Goal: Task Accomplishment & Management: Manage account settings

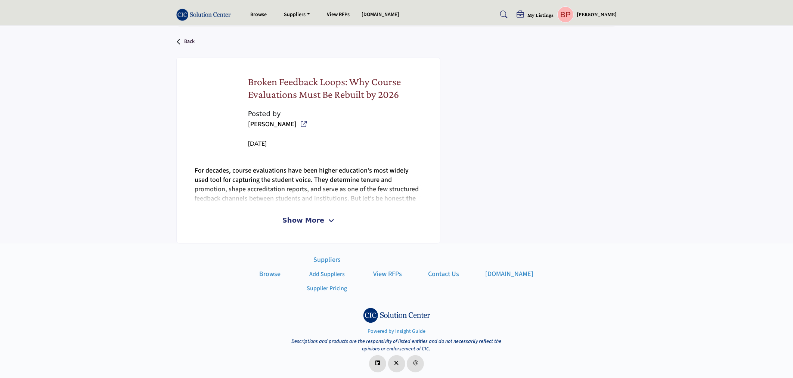
scroll to position [186, 0]
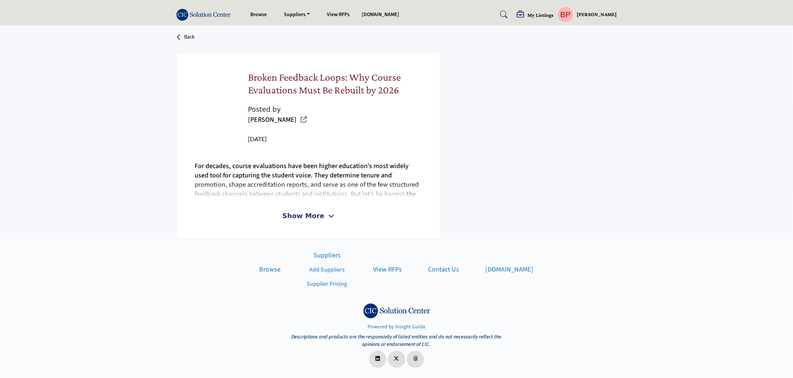
click at [304, 218] on span "Show More" at bounding box center [303, 216] width 42 height 10
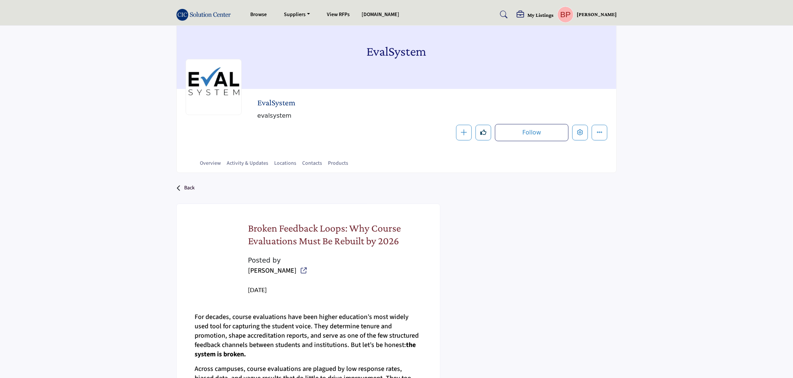
scroll to position [0, 0]
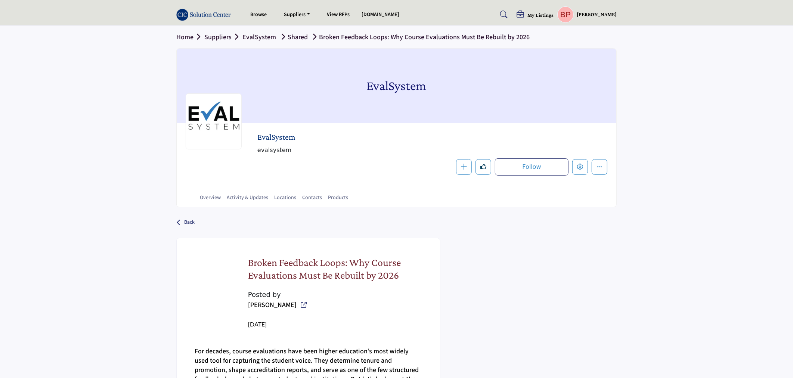
click at [187, 222] on p "Back" at bounding box center [189, 222] width 10 height 13
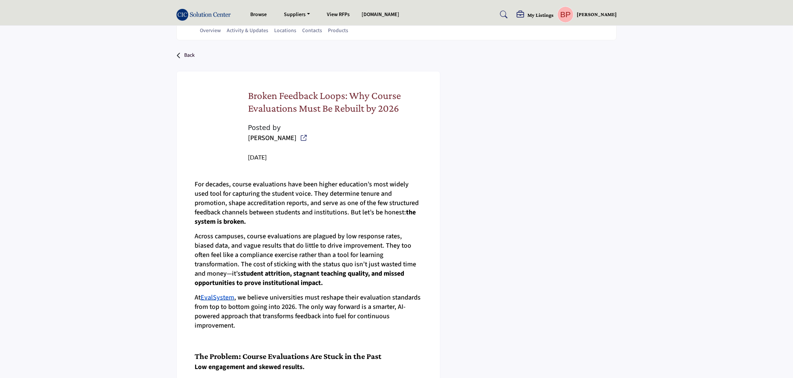
scroll to position [83, 0]
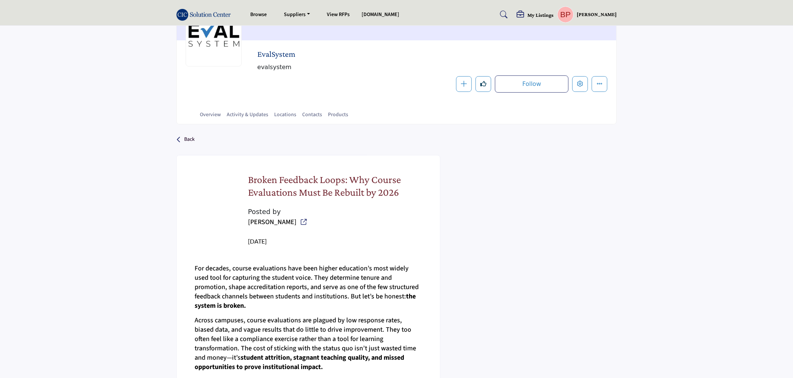
click at [195, 139] on div "Back" at bounding box center [396, 139] width 440 height 19
click at [189, 136] on p "Back" at bounding box center [189, 139] width 10 height 13
click at [210, 116] on link "Overview" at bounding box center [210, 117] width 22 height 13
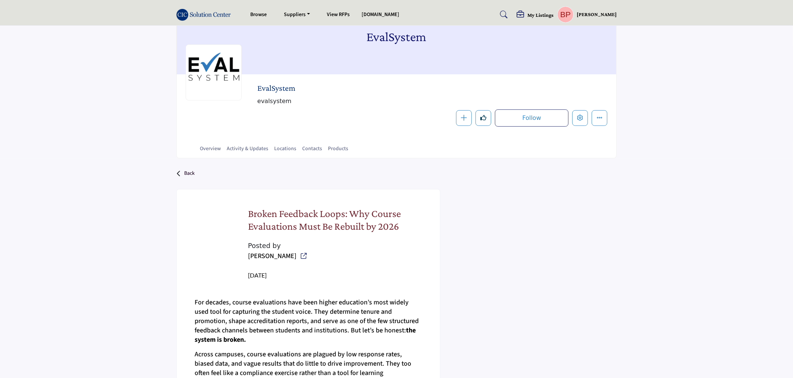
scroll to position [0, 0]
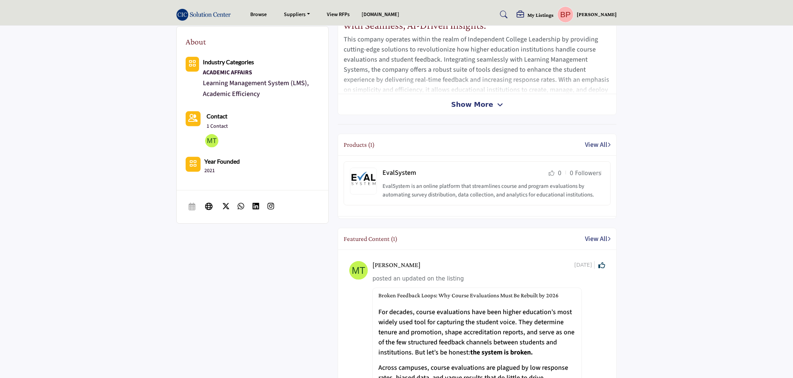
scroll to position [366, 0]
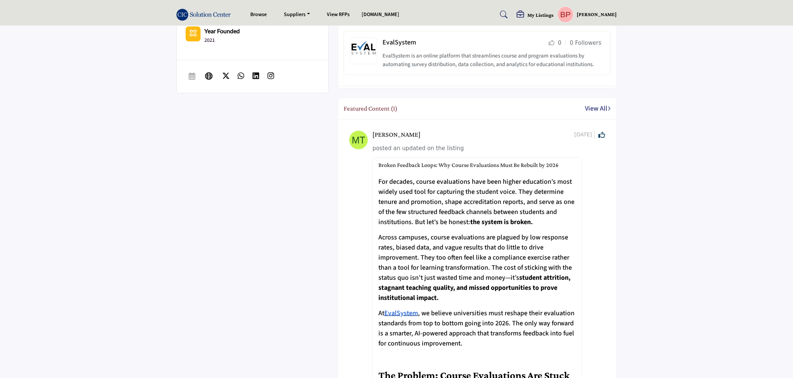
click at [475, 198] on span "For decades, course evaluations have been higher education’s most widely used t…" at bounding box center [476, 202] width 196 height 50
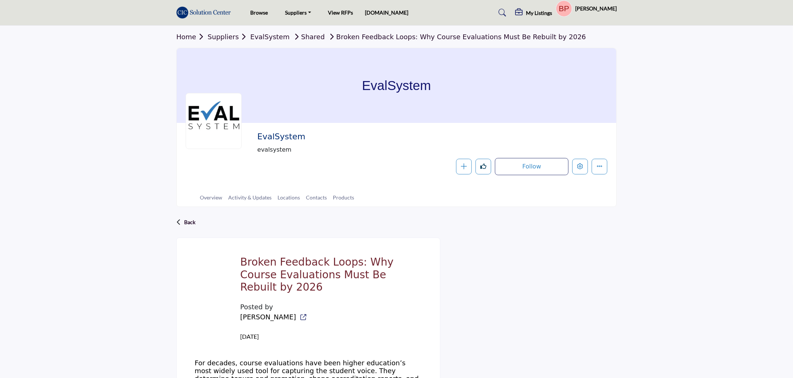
click at [0, 0] on div at bounding box center [0, 0] width 0 height 0
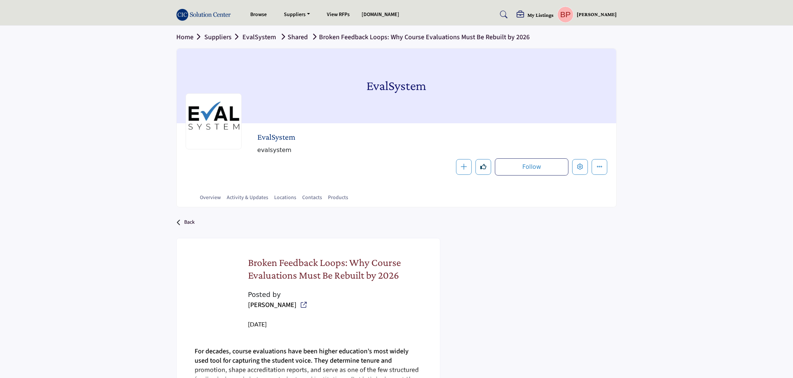
scroll to position [185, 0]
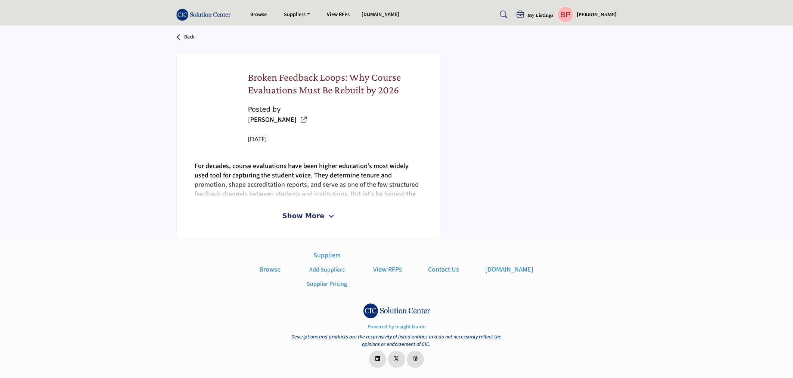
click at [311, 216] on span "Show More" at bounding box center [303, 216] width 42 height 10
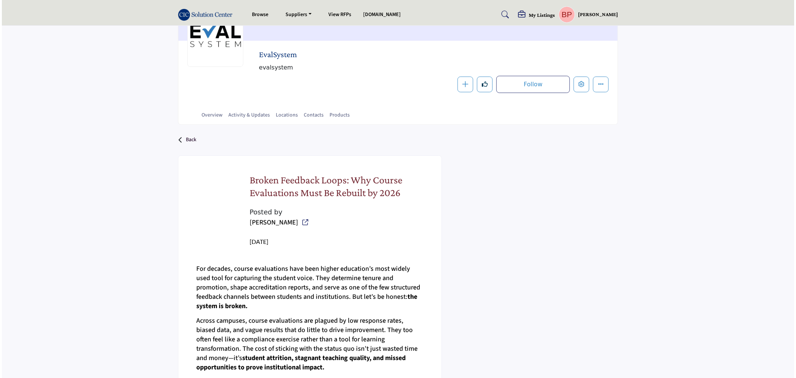
scroll to position [0, 0]
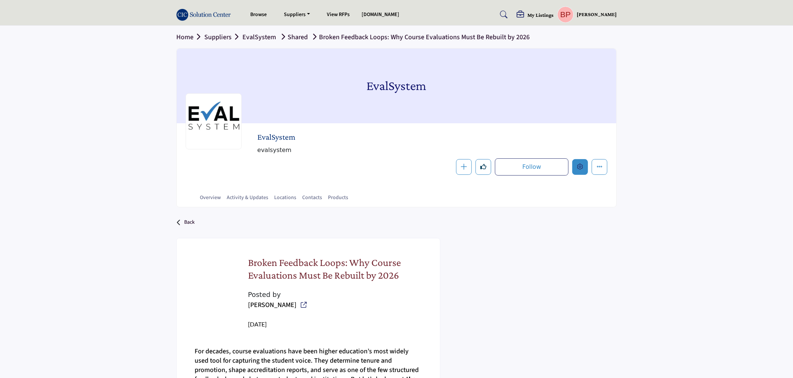
click at [577, 163] on button "Edit company" at bounding box center [580, 167] width 16 height 16
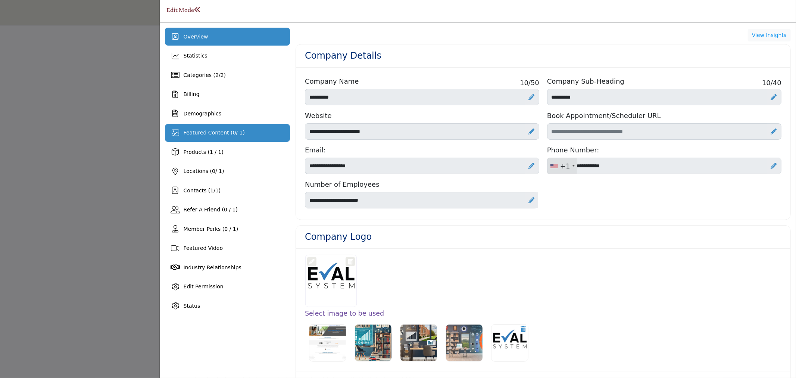
click at [210, 139] on div "Featured Content ( 0 / 1)" at bounding box center [227, 133] width 125 height 18
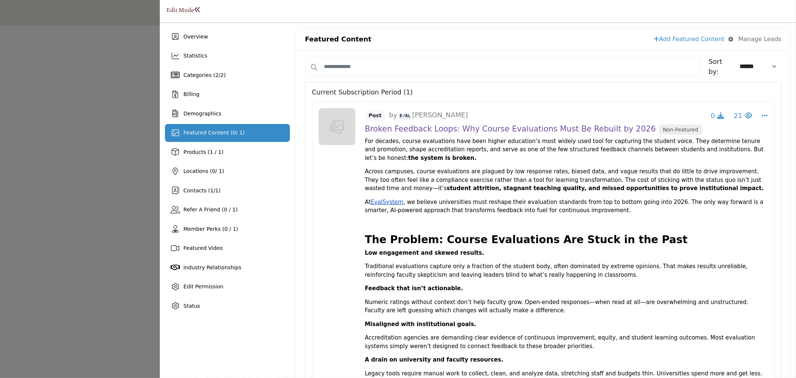
click at [471, 16] on div "Edit Mode" at bounding box center [478, 11] width 626 height 12
click at [200, 13] on h1 "Edit Mode" at bounding box center [184, 10] width 34 height 8
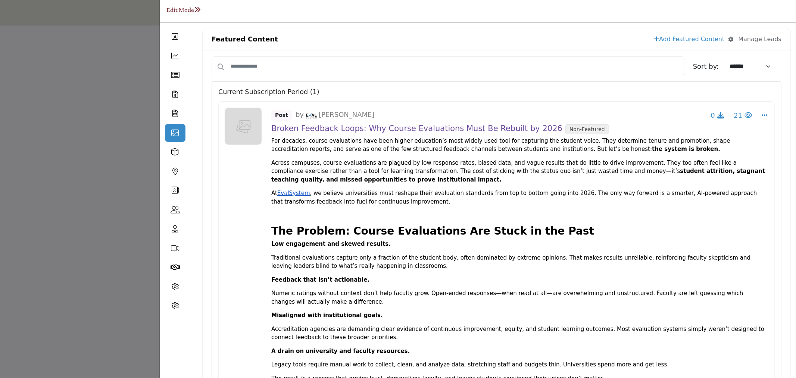
click at [200, 13] on span at bounding box center [197, 9] width 7 height 7
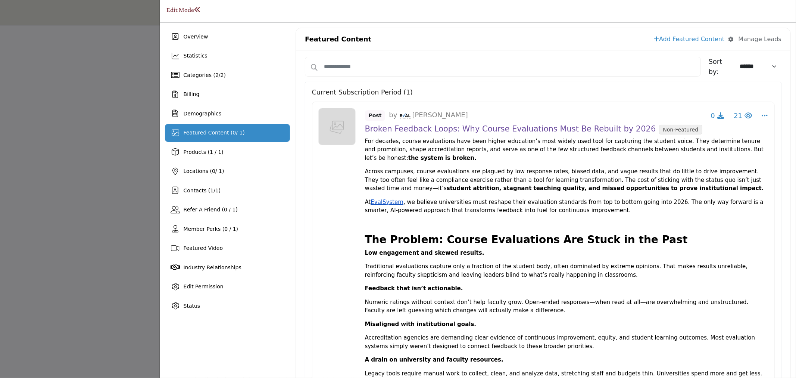
click at [103, 164] on div at bounding box center [398, 189] width 796 height 378
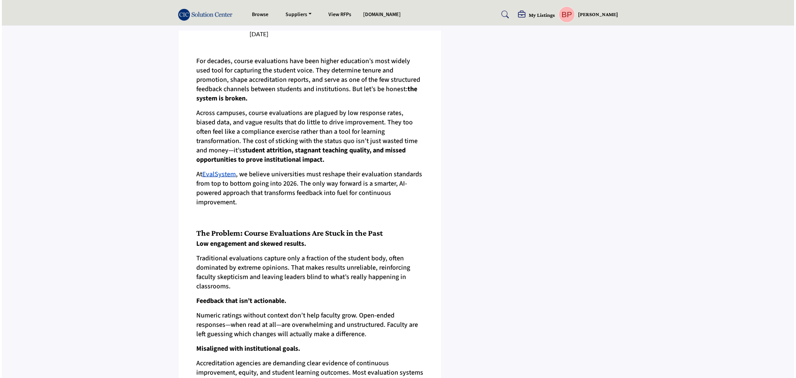
scroll to position [83, 0]
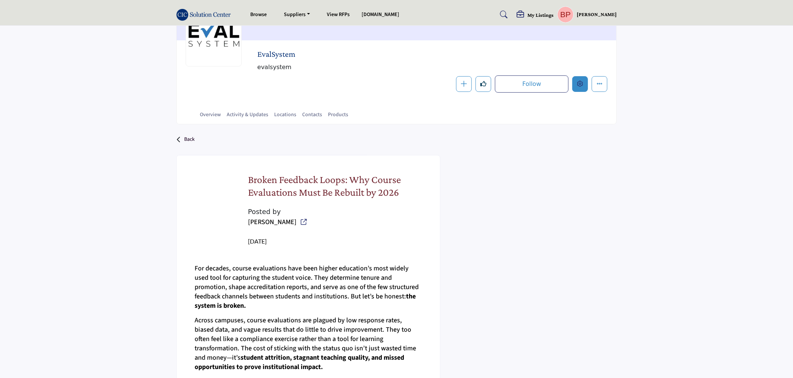
click at [580, 83] on icon "Edit company" at bounding box center [580, 84] width 6 height 6
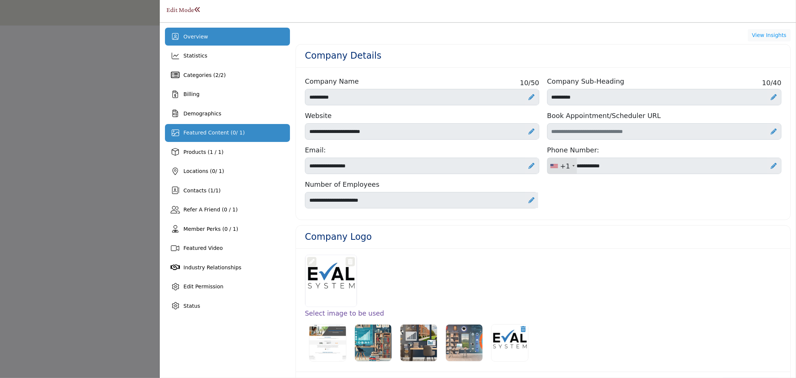
click at [218, 139] on div "Featured Content ( 0 / 1)" at bounding box center [227, 133] width 125 height 18
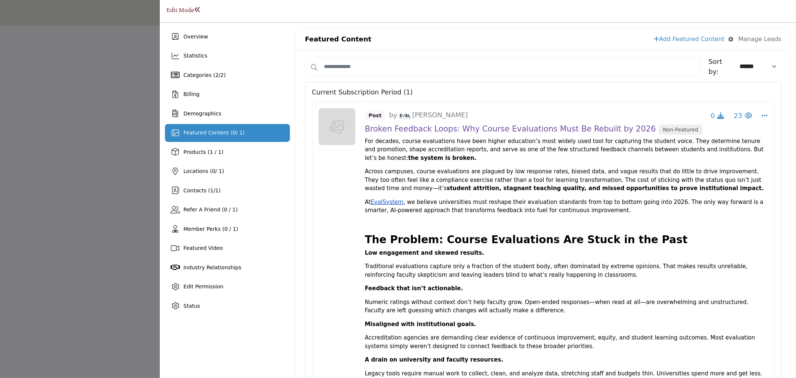
drag, startPoint x: 572, startPoint y: 326, endPoint x: 363, endPoint y: 129, distance: 287.1
copy div "Broken Feedback Loops: Why Course Evaluations Must Be Rebuilt by 2026 Non-Featu…"
click at [679, 35] on link "Add Featured Content" at bounding box center [689, 39] width 71 height 9
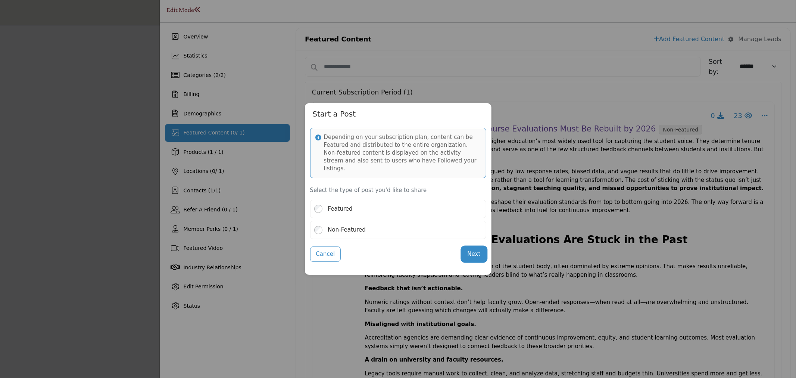
click at [477, 249] on button "Next" at bounding box center [474, 254] width 24 height 15
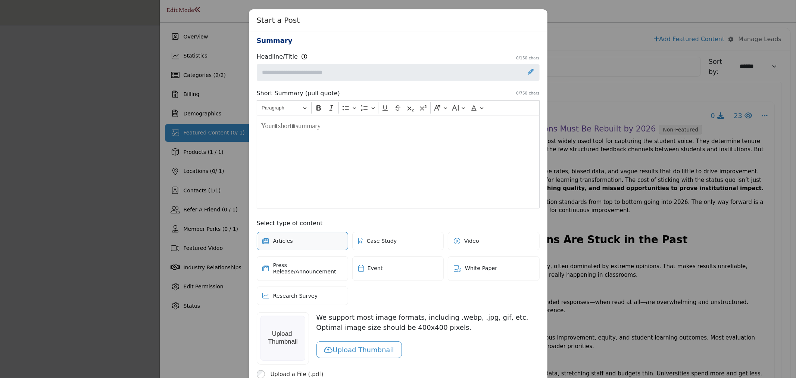
click at [338, 137] on div "Editor editing area: main" at bounding box center [398, 161] width 283 height 93
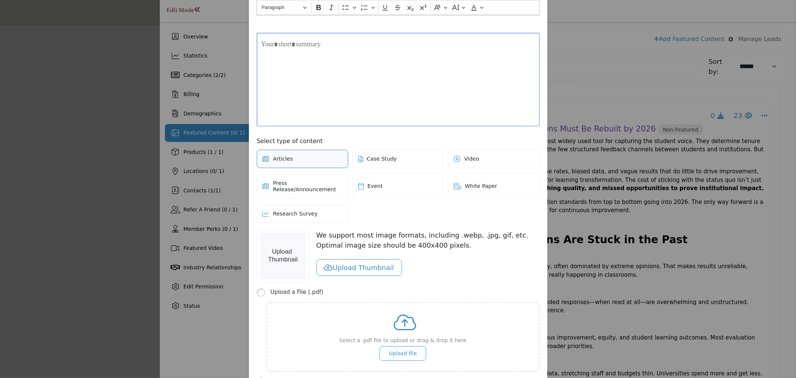
scroll to position [139, 0]
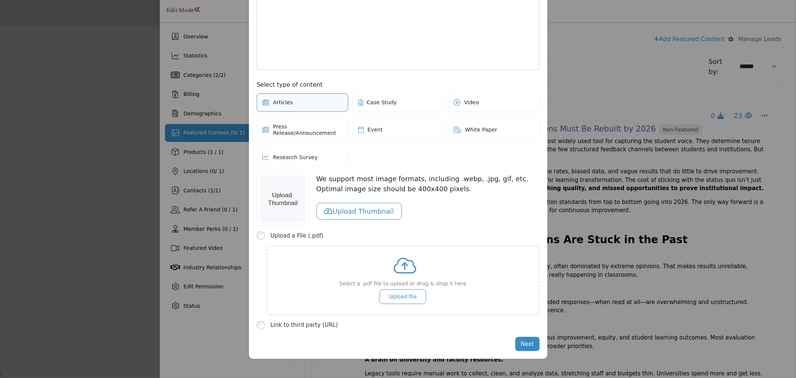
click at [603, 51] on div "Start a Post Depending on your subscription plan, content can be Featured and d…" at bounding box center [398, 189] width 796 height 378
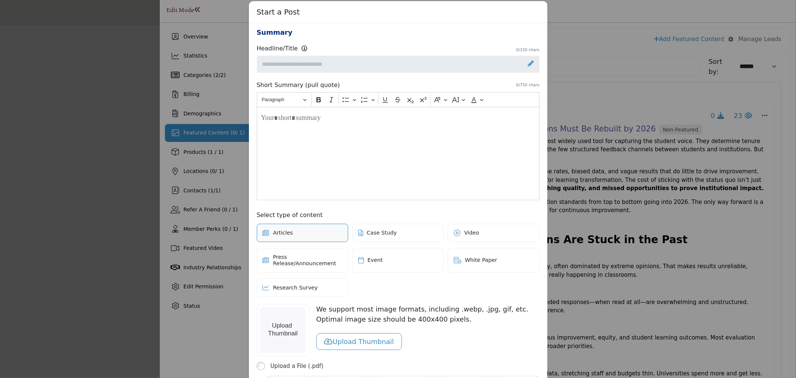
scroll to position [0, 0]
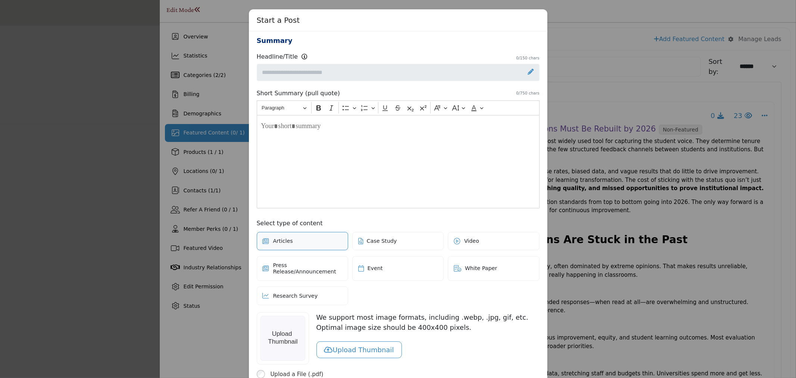
click at [688, 30] on div "Start a Post Depending on your subscription plan, content can be Featured and d…" at bounding box center [398, 189] width 796 height 378
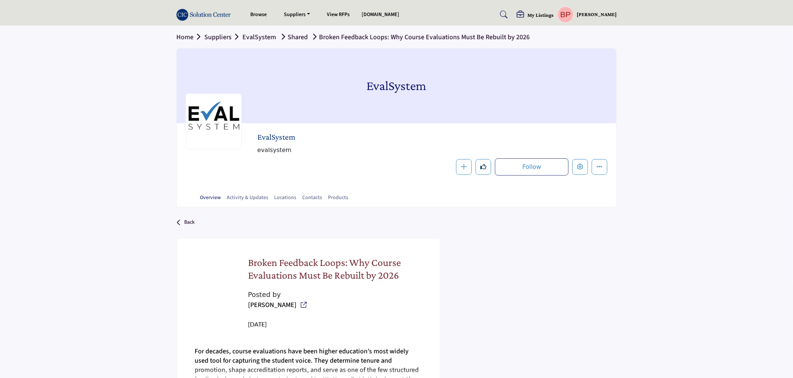
click at [216, 195] on link "Overview" at bounding box center [210, 200] width 22 height 13
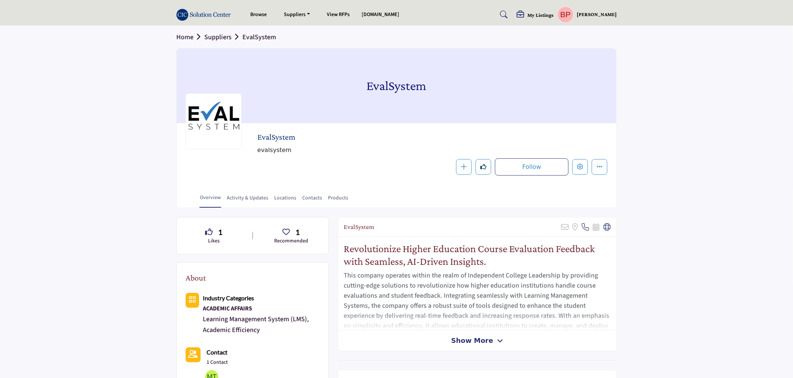
drag, startPoint x: 296, startPoint y: 137, endPoint x: 262, endPoint y: 135, distance: 34.8
click at [262, 135] on h2 "EvalSystem" at bounding box center [359, 137] width 205 height 10
click at [585, 165] on button "Edit company" at bounding box center [580, 167] width 16 height 16
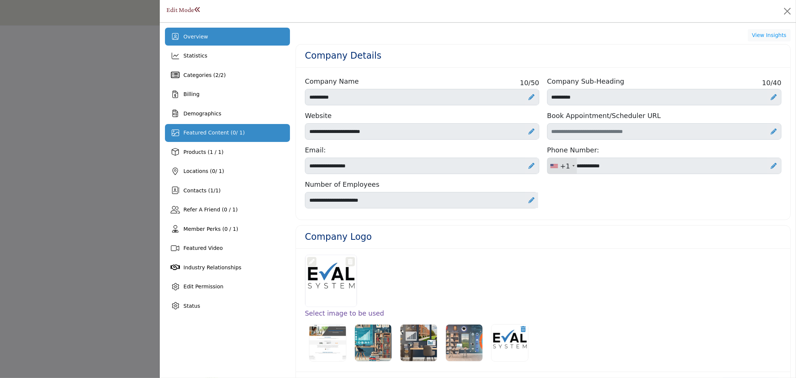
click at [233, 132] on span "Featured Content ( 0 / 1)" at bounding box center [214, 133] width 61 height 6
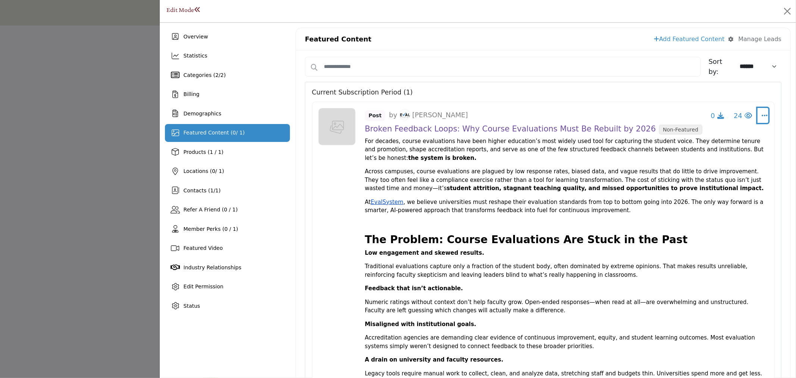
click at [762, 112] on icon "Select Dropdown Options" at bounding box center [765, 115] width 6 height 7
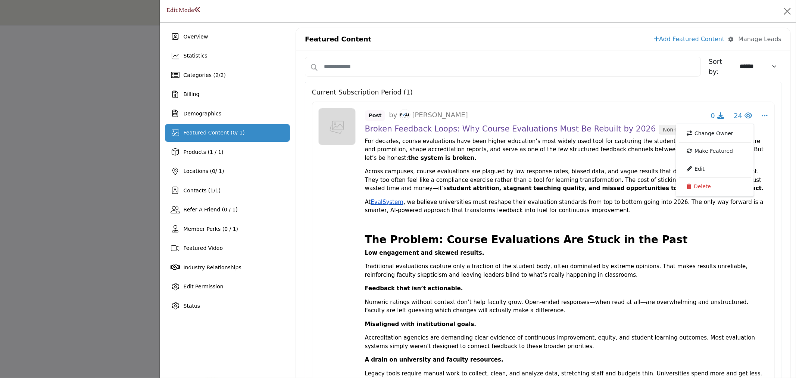
click at [699, 42] on link "Add Featured Content" at bounding box center [689, 39] width 71 height 9
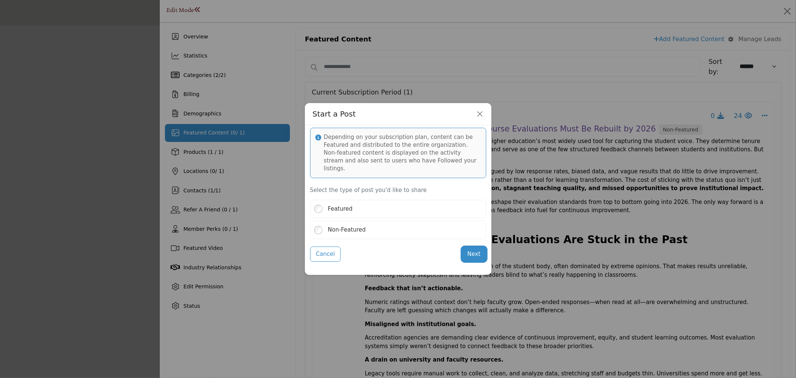
click at [472, 255] on button "Next" at bounding box center [474, 254] width 24 height 15
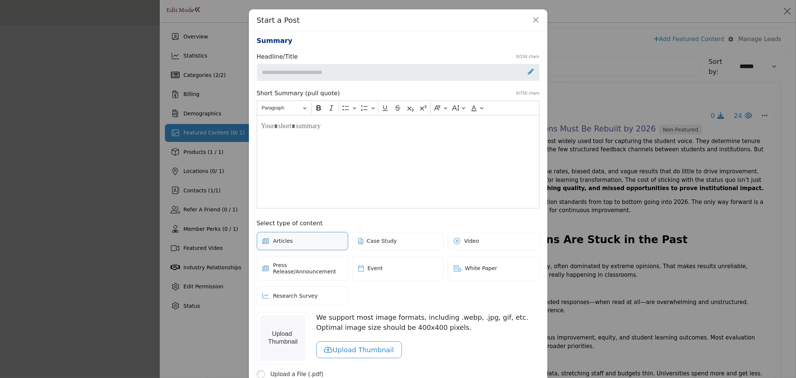
click at [372, 238] on span "Case Study" at bounding box center [382, 241] width 30 height 6
click at [312, 237] on label "Articles" at bounding box center [303, 241] width 92 height 19
click at [302, 268] on span "Press Release/Announcement" at bounding box center [307, 268] width 69 height 13
click at [381, 263] on label "Event" at bounding box center [398, 268] width 92 height 25
click at [456, 264] on label "White Paper" at bounding box center [494, 268] width 92 height 25
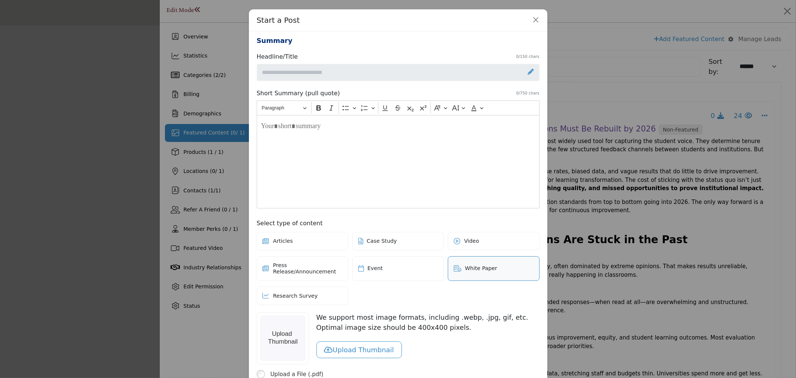
click at [469, 239] on span "Video" at bounding box center [472, 241] width 15 height 6
click at [390, 233] on label "Case Study" at bounding box center [398, 241] width 92 height 19
click at [311, 237] on label "Articles" at bounding box center [303, 241] width 92 height 19
click at [299, 292] on label "Research Survey" at bounding box center [303, 295] width 92 height 19
click at [308, 237] on label "Articles" at bounding box center [303, 241] width 92 height 19
